Goal: Book appointment/travel/reservation

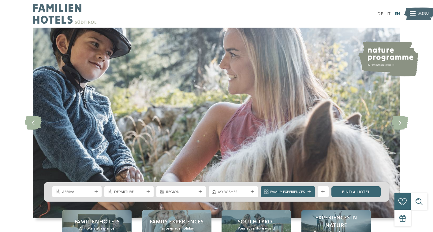
click at [398, 13] on link "EN" at bounding box center [397, 14] width 5 height 4
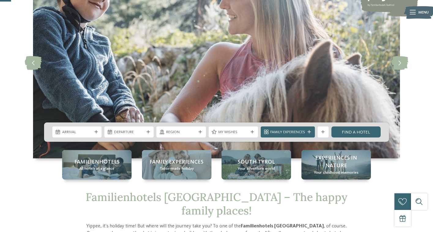
scroll to position [60, 0]
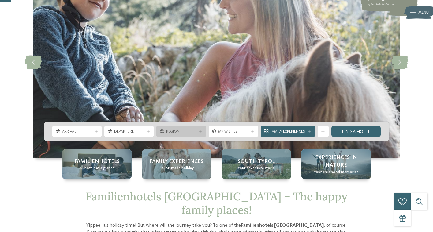
click at [175, 132] on span "Region" at bounding box center [181, 132] width 30 height 6
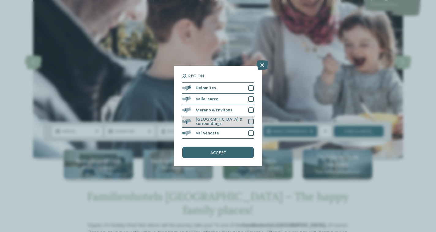
click at [227, 117] on span "[GEOGRAPHIC_DATA] & surroundings" at bounding box center [220, 121] width 49 height 9
click at [225, 150] on span "accept" at bounding box center [218, 152] width 16 height 4
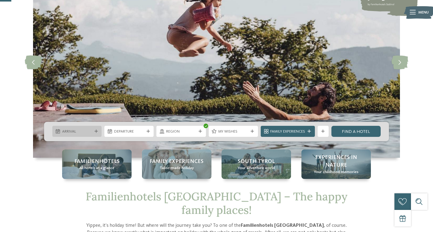
click at [88, 132] on span "Arrival" at bounding box center [77, 132] width 30 height 6
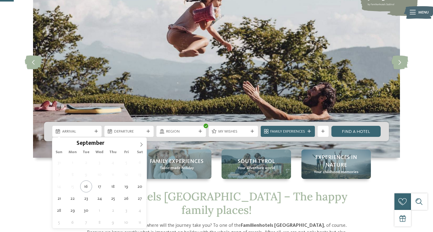
scroll to position [87, 0]
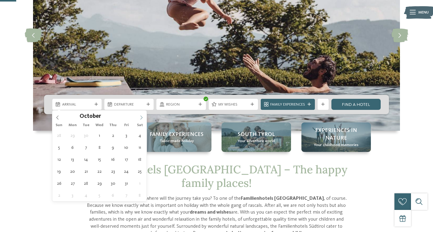
click at [142, 116] on icon at bounding box center [141, 117] width 4 height 4
type div "25.10.2025"
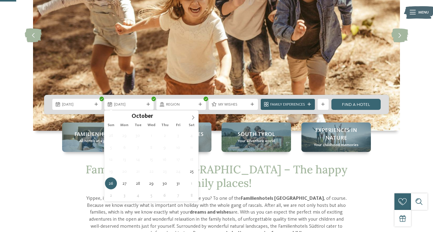
click at [298, 105] on span "Family Experiences" at bounding box center [288, 105] width 35 height 6
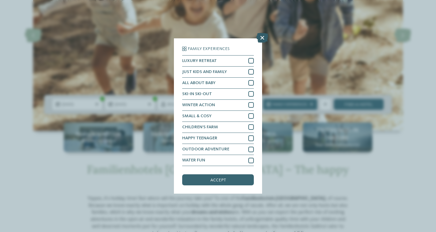
click at [262, 33] on icon at bounding box center [262, 38] width 12 height 10
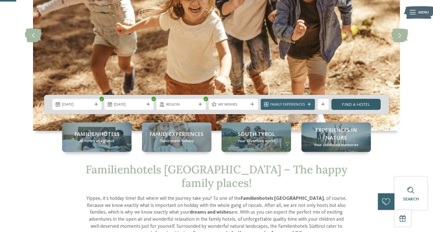
click at [356, 104] on link "Find a hotel" at bounding box center [356, 104] width 49 height 11
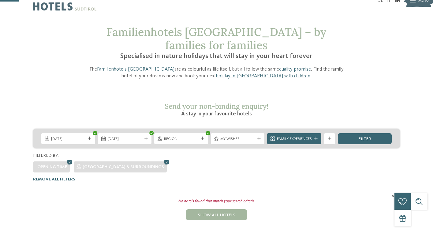
scroll to position [11, 0]
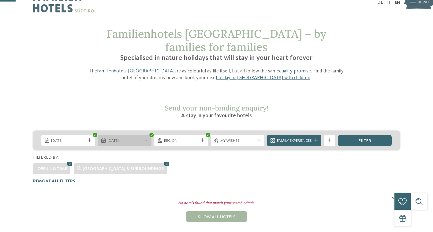
click at [139, 138] on span "[DATE]" at bounding box center [125, 141] width 35 height 6
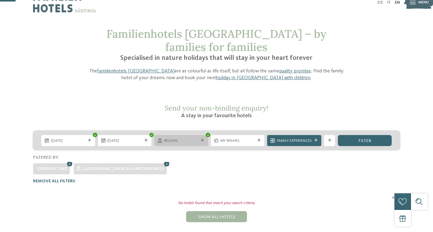
click at [182, 138] on span "Region" at bounding box center [181, 141] width 35 height 6
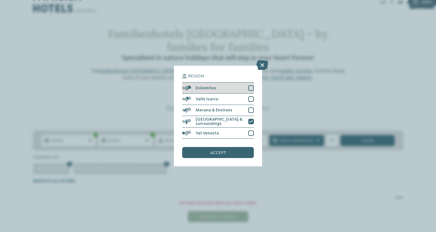
click at [230, 82] on div "Dolomites" at bounding box center [218, 87] width 72 height 11
click at [228, 93] on div "Valle Isarco" at bounding box center [218, 98] width 72 height 11
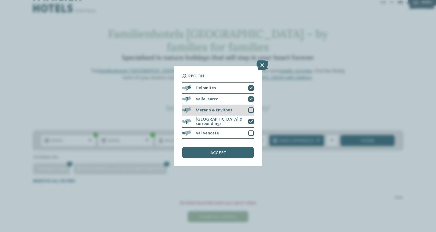
click at [228, 105] on div "Merano & Environs" at bounding box center [218, 110] width 72 height 11
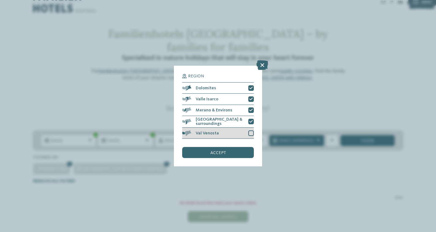
click at [225, 127] on div "Val Venosta" at bounding box center [218, 132] width 72 height 11
click at [223, 150] on span "accept" at bounding box center [218, 152] width 16 height 4
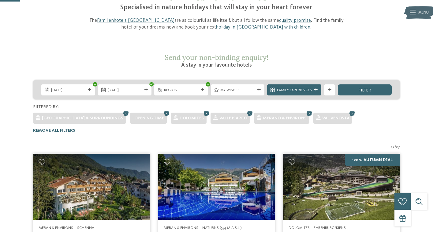
scroll to position [62, 0]
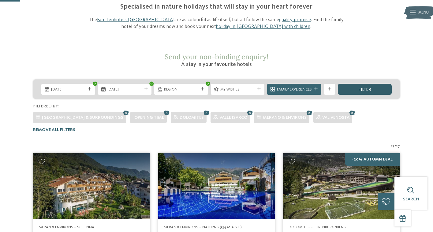
click at [375, 84] on div "filter" at bounding box center [365, 89] width 54 height 11
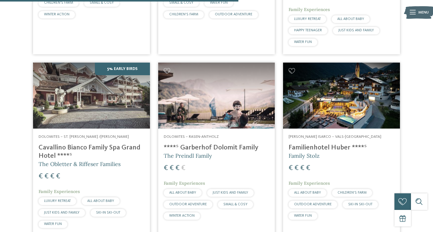
scroll to position [295, 0]
